Goal: Information Seeking & Learning: Compare options

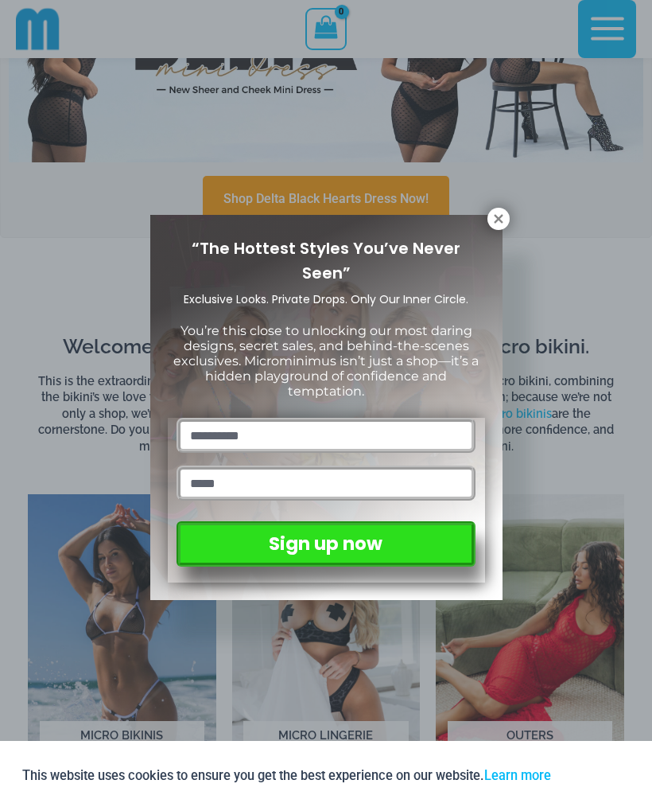
scroll to position [455, 0]
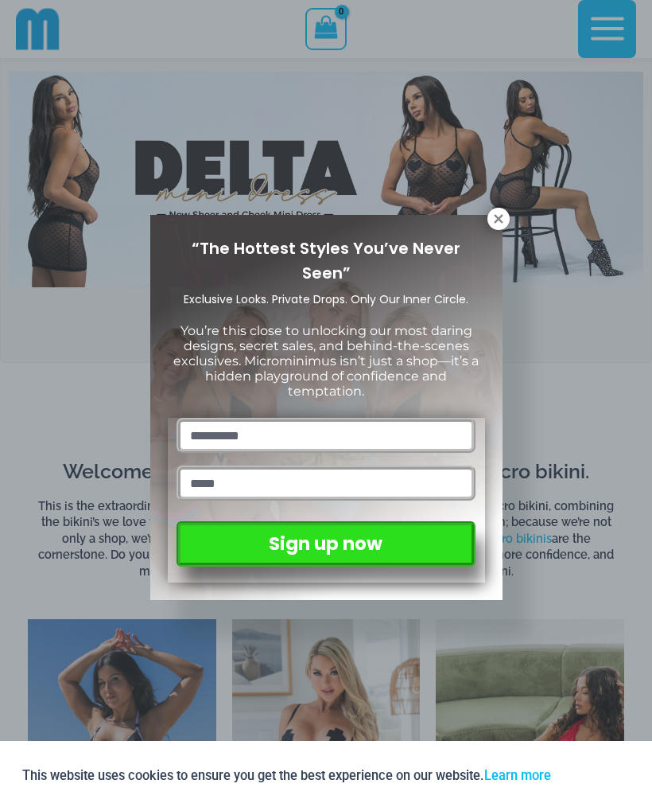
click at [290, 418] on input "text" at bounding box center [326, 435] width 298 height 35
type input "**********"
click at [355, 469] on input "email" at bounding box center [326, 482] width 298 height 35
type input "*******"
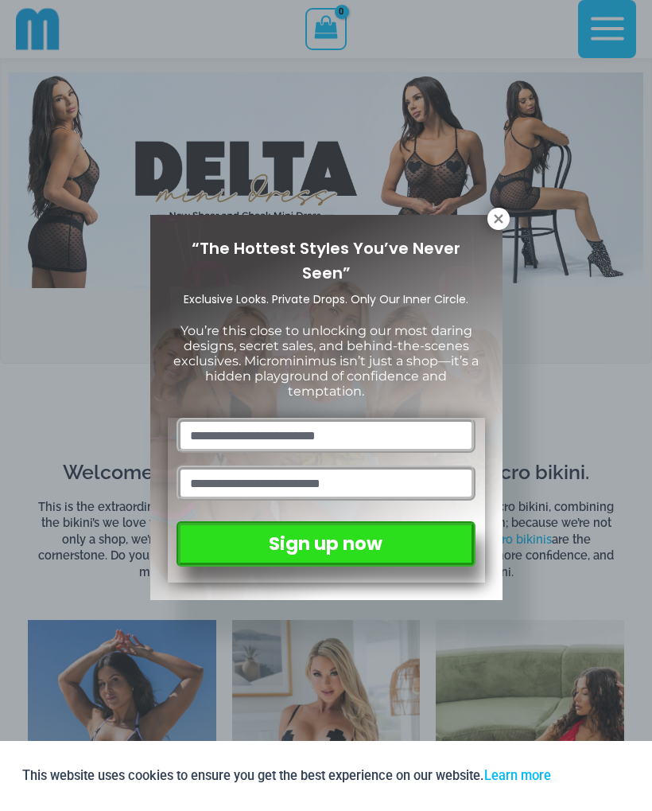
type input "**********"
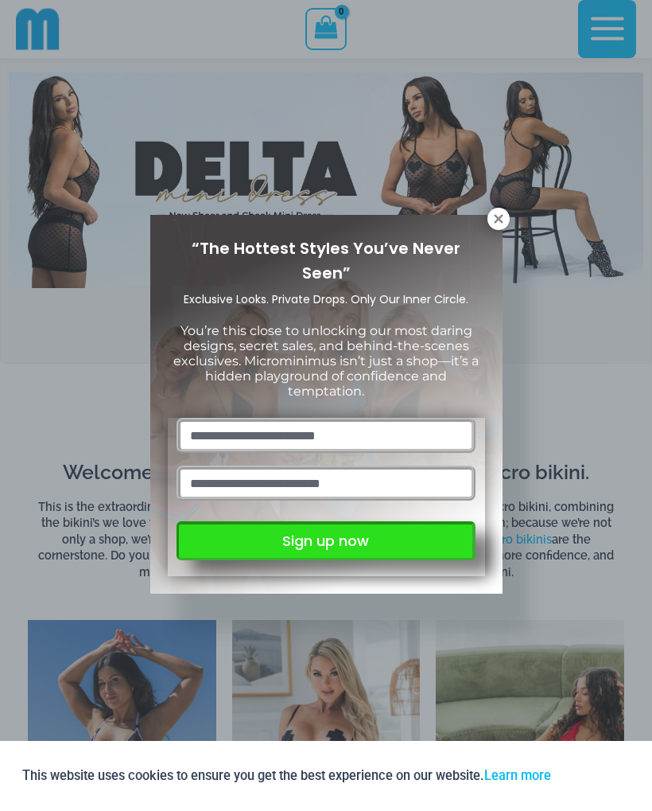
click at [354, 547] on button "Sign up now" at bounding box center [326, 540] width 298 height 39
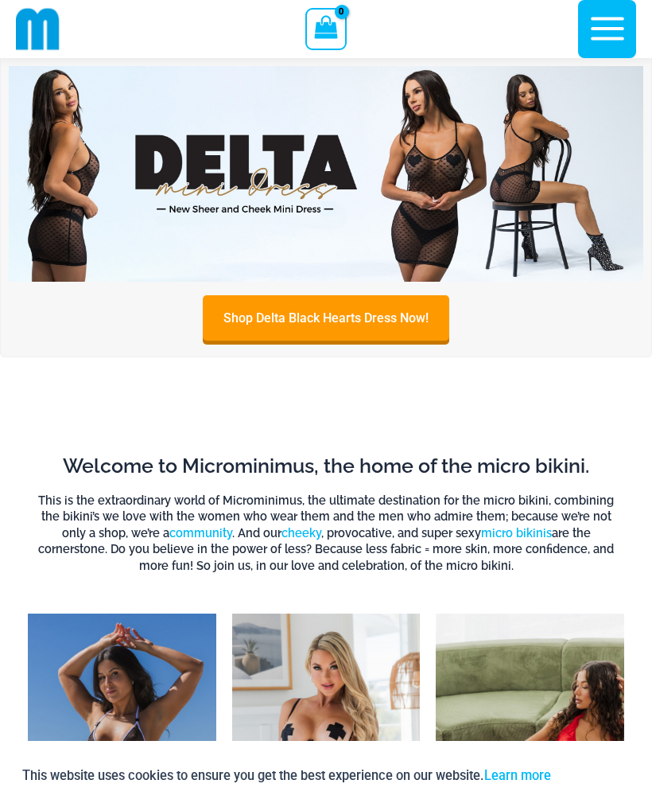
scroll to position [337, 0]
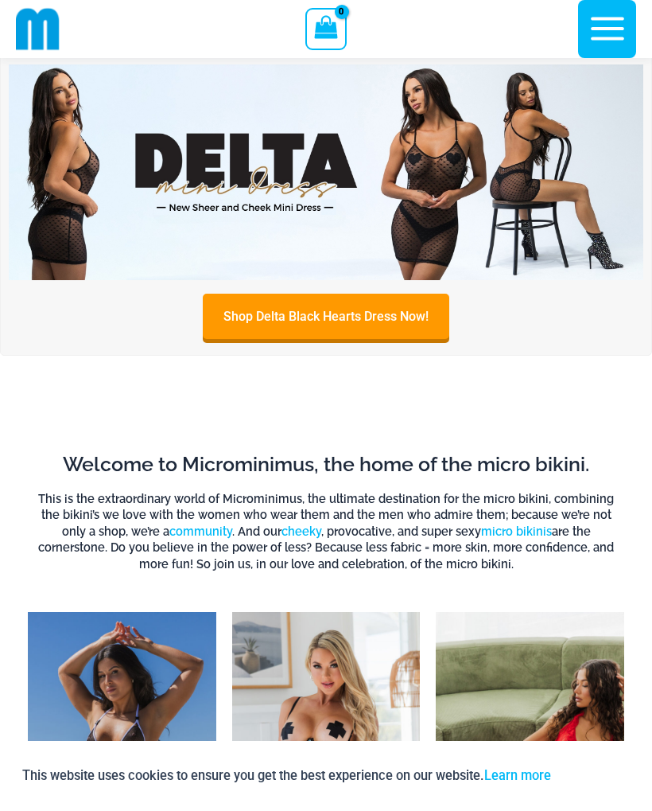
click at [350, 305] on link "Shop Delta Black Hearts Dress Now!" at bounding box center [326, 316] width 247 height 45
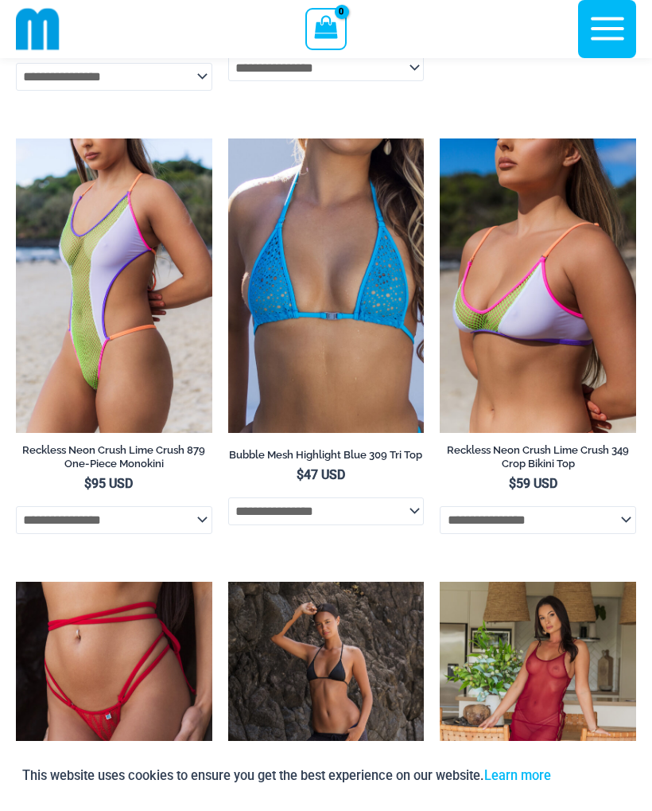
scroll to position [3657, 0]
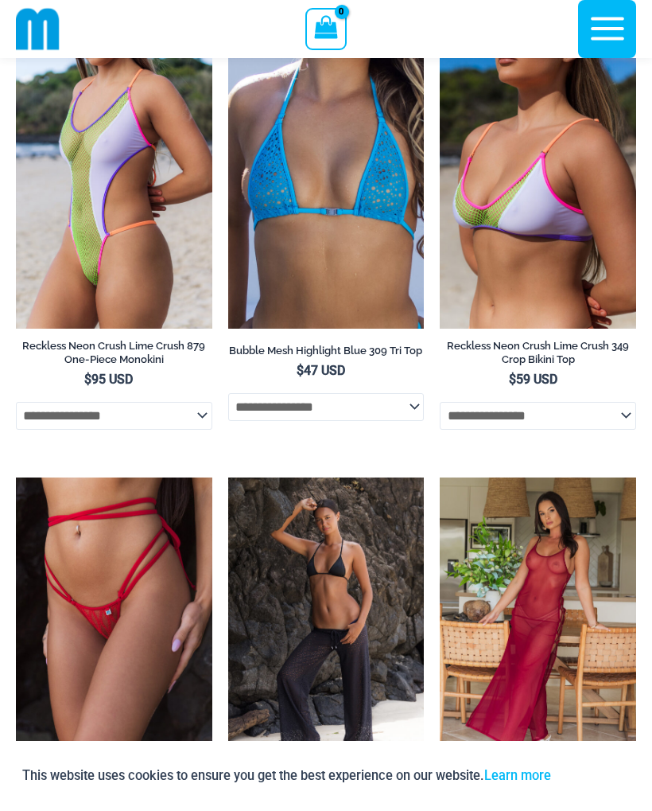
click at [440, 477] on img at bounding box center [440, 477] width 0 height 0
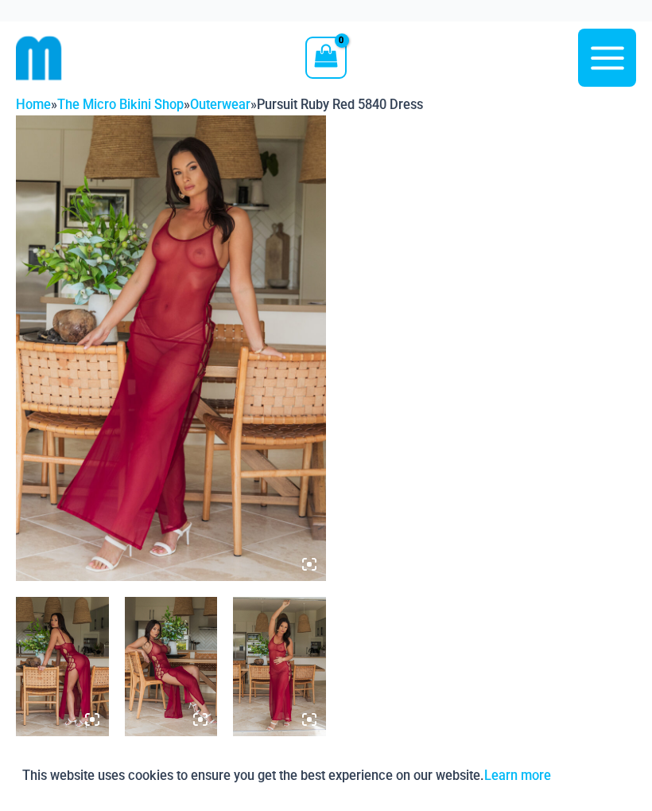
click at [314, 561] on icon at bounding box center [309, 564] width 14 height 14
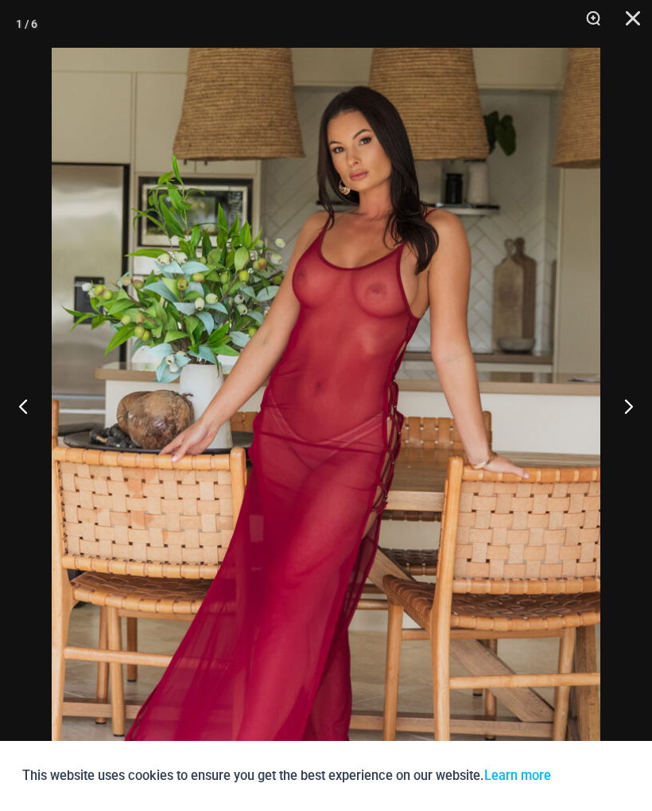
click at [634, 407] on button "Next" at bounding box center [623, 406] width 60 height 80
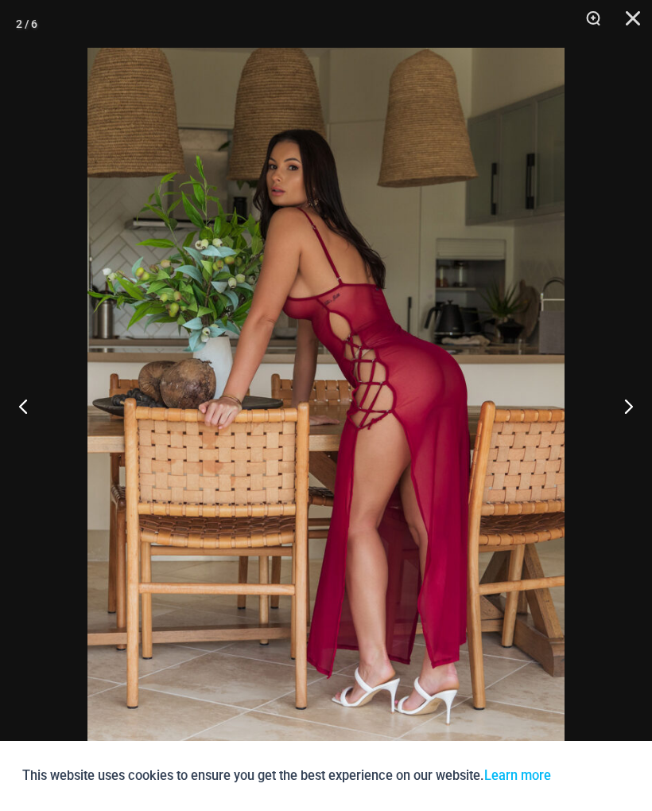
click at [647, 431] on button "Next" at bounding box center [623, 406] width 60 height 80
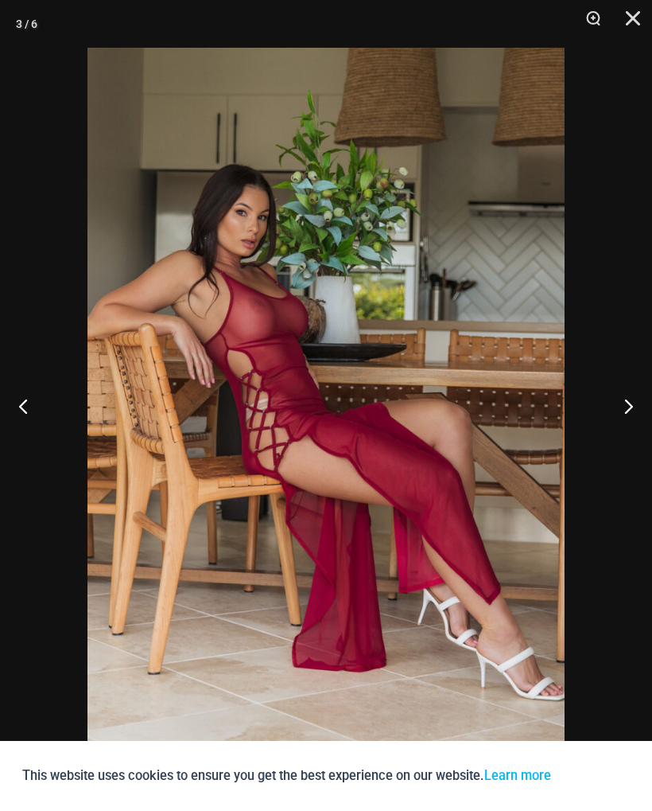
click at [647, 430] on button "Next" at bounding box center [623, 406] width 60 height 80
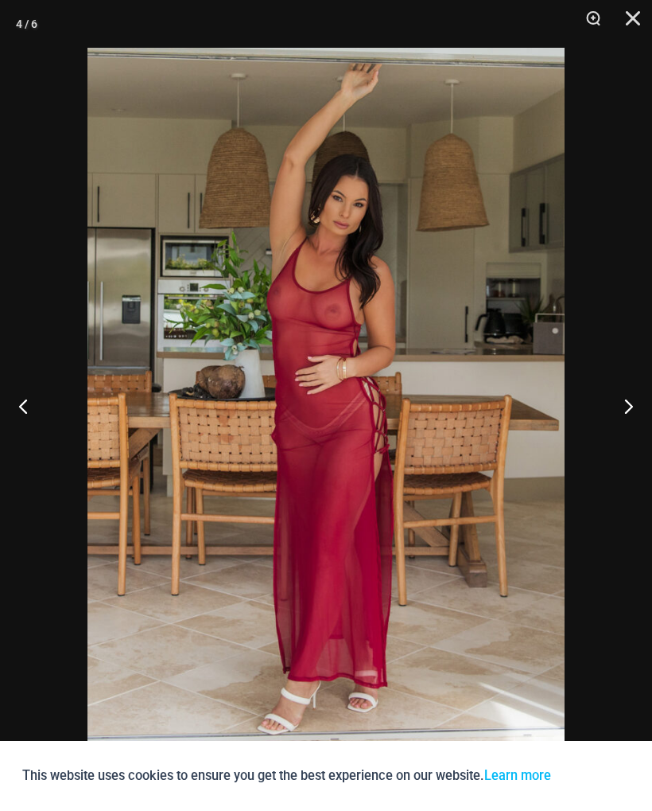
click at [641, 20] on button "Close" at bounding box center [628, 24] width 40 height 48
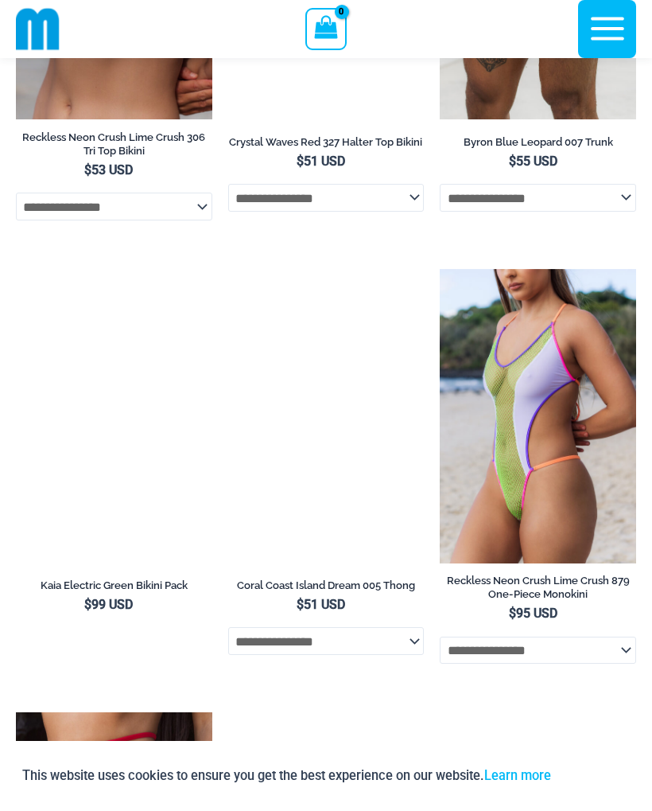
scroll to position [4214, 0]
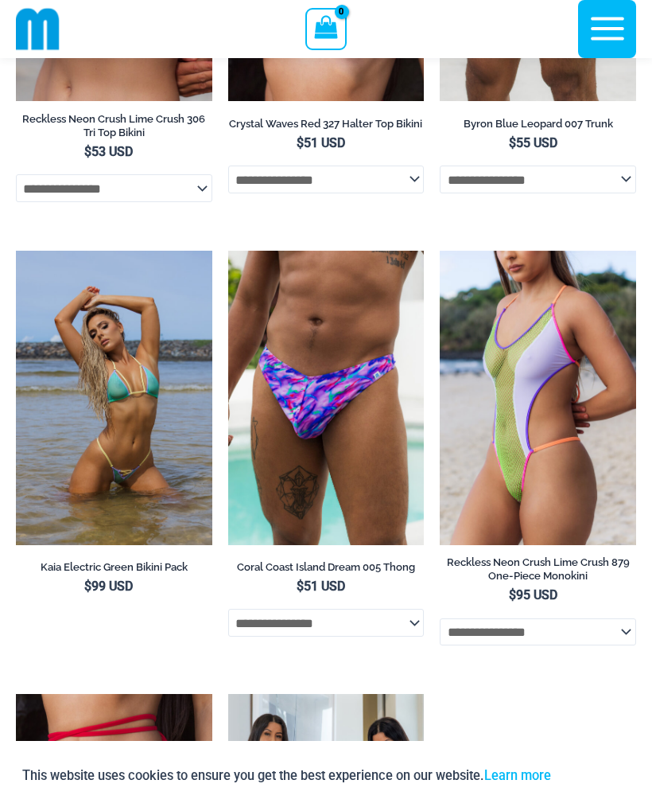
click at [228, 251] on img at bounding box center [228, 251] width 0 height 0
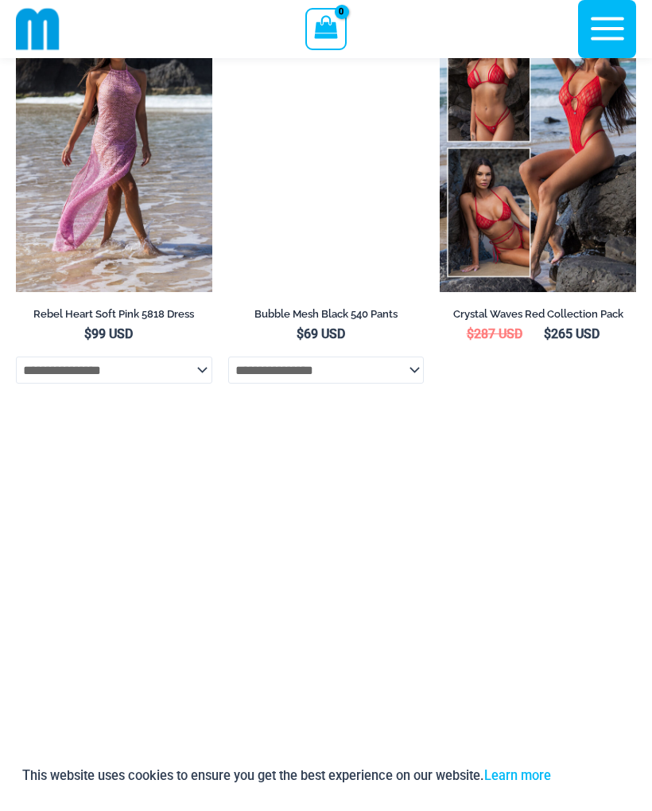
scroll to position [5331, 0]
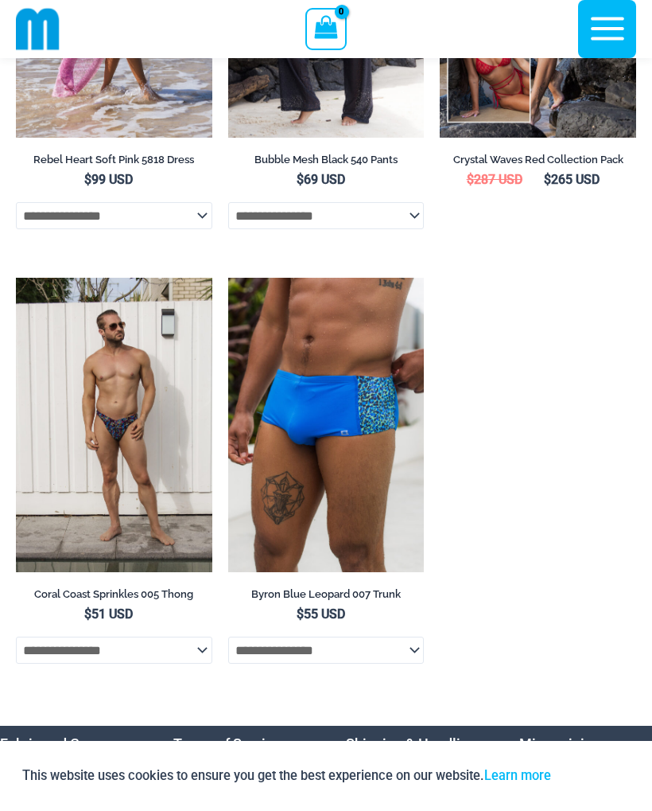
click at [228, 278] on img at bounding box center [228, 278] width 0 height 0
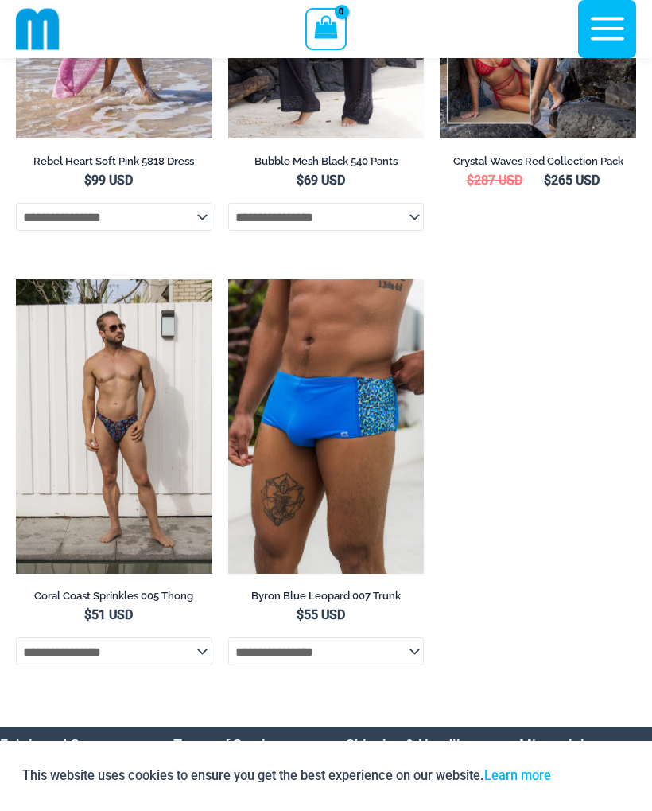
scroll to position [5414, 0]
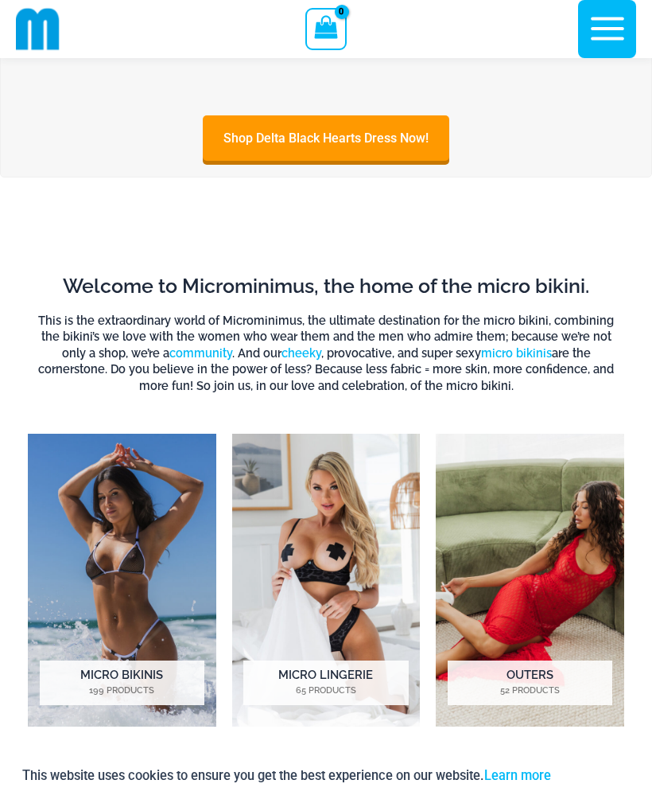
scroll to position [516, 0]
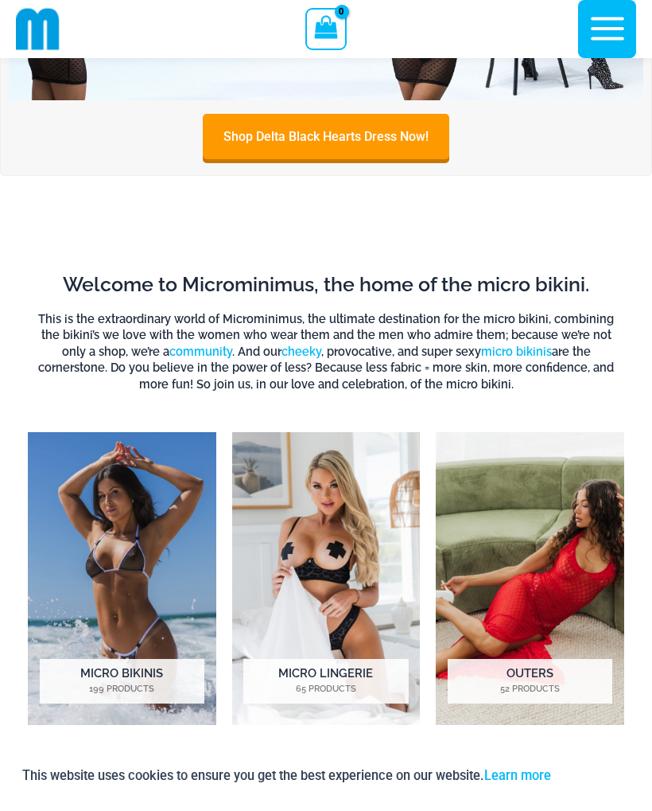
click at [348, 574] on img "Visit product category Micro Lingerie" at bounding box center [326, 578] width 189 height 293
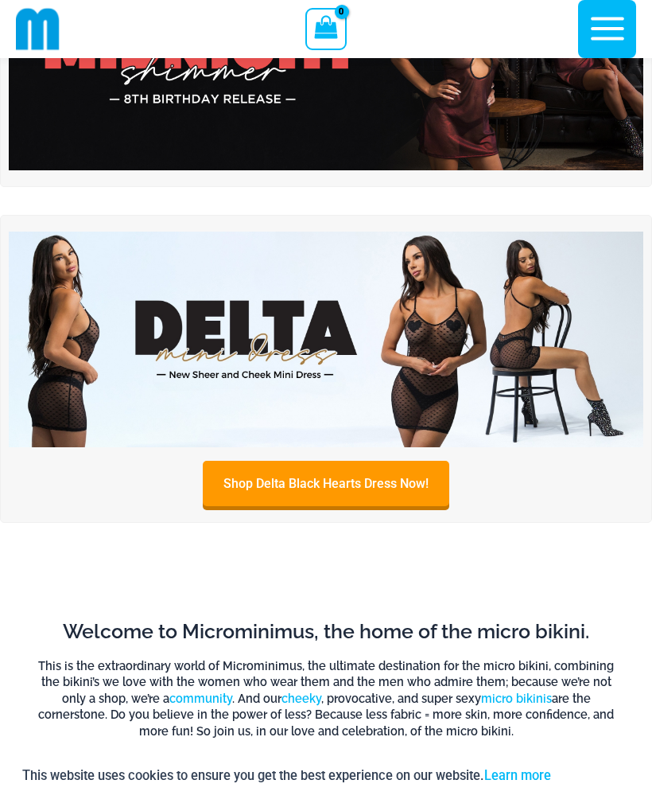
scroll to position [0, 0]
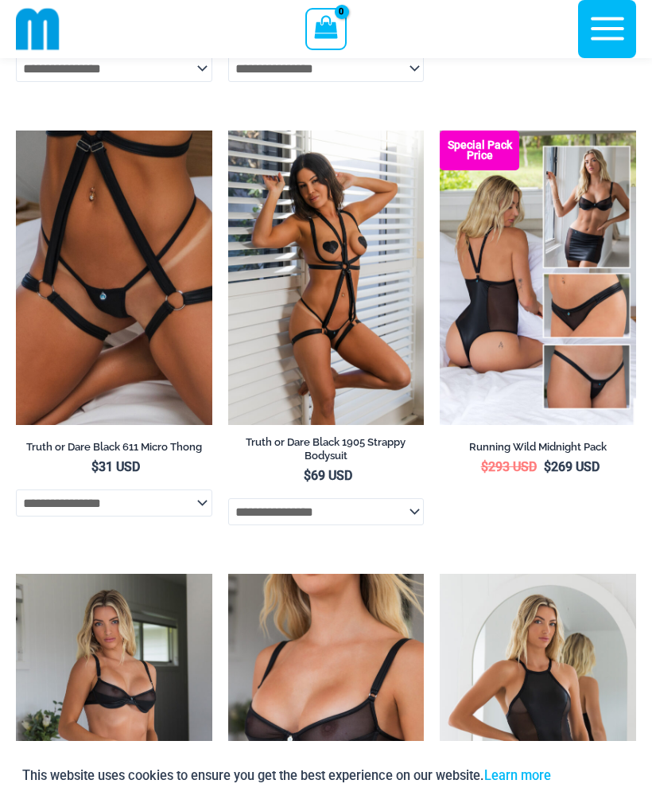
scroll to position [1419, 0]
